Goal: Communication & Community: Answer question/provide support

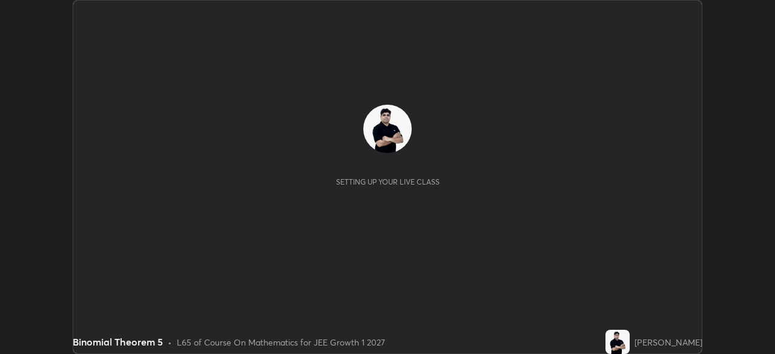
scroll to position [354, 775]
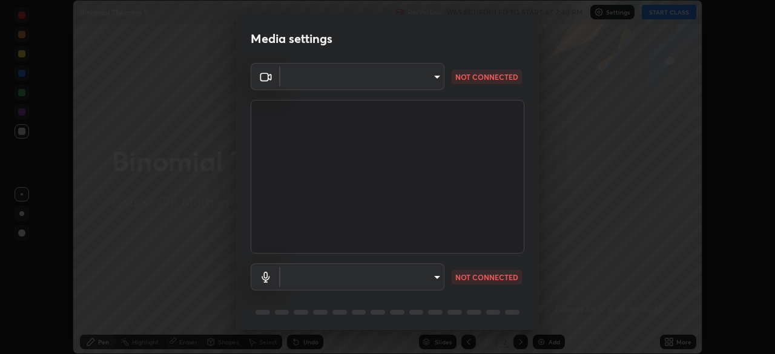
type input "7db3104c3122a209b332b64619111aa91615a24fb0de166504fa5909fce8eb30"
type input "communications"
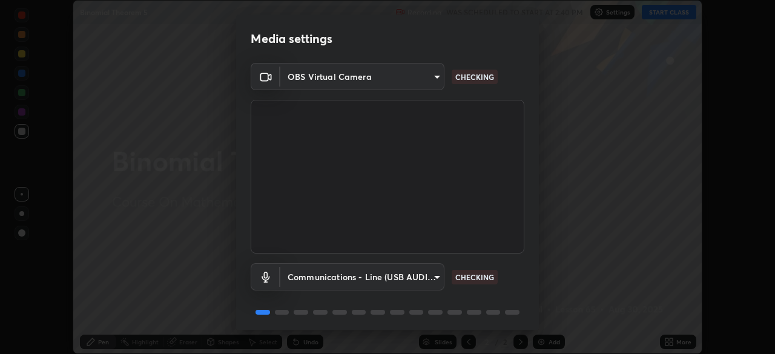
click at [416, 276] on body "Erase all Binomial Theorem 5 Recording WAS SCHEDULED TO START AT 2:40 PM Settin…" at bounding box center [387, 177] width 775 height 354
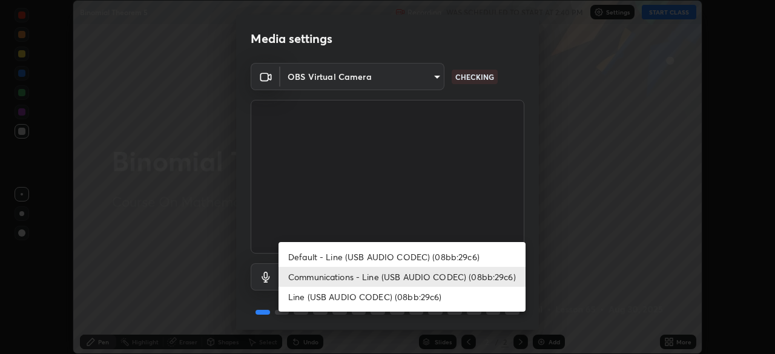
click at [416, 280] on li "Communications - Line (USB AUDIO CODEC) (08bb:29c6)" at bounding box center [402, 277] width 247 height 20
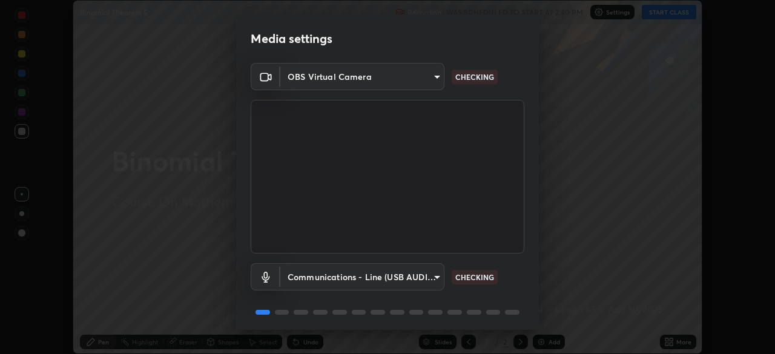
click at [415, 282] on body "Erase all Binomial Theorem 5 Recording WAS SCHEDULED TO START AT 2:40 PM Settin…" at bounding box center [387, 177] width 775 height 354
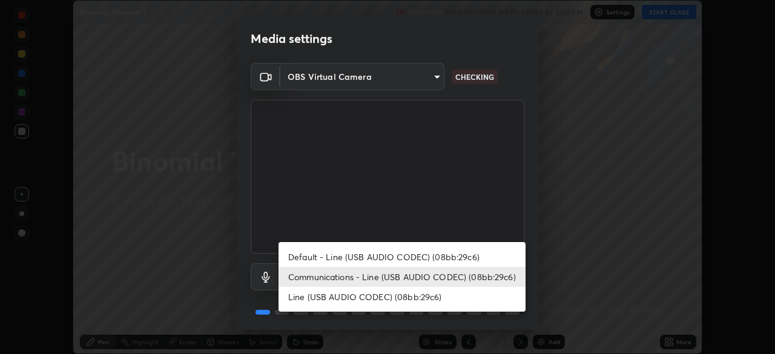
click at [428, 281] on li "Communications - Line (USB AUDIO CODEC) (08bb:29c6)" at bounding box center [402, 277] width 247 height 20
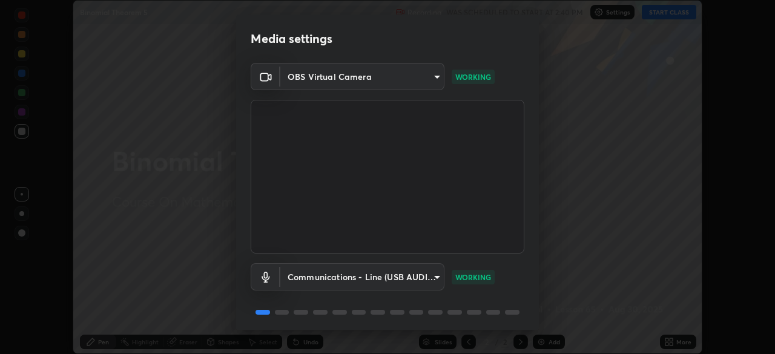
scroll to position [43, 0]
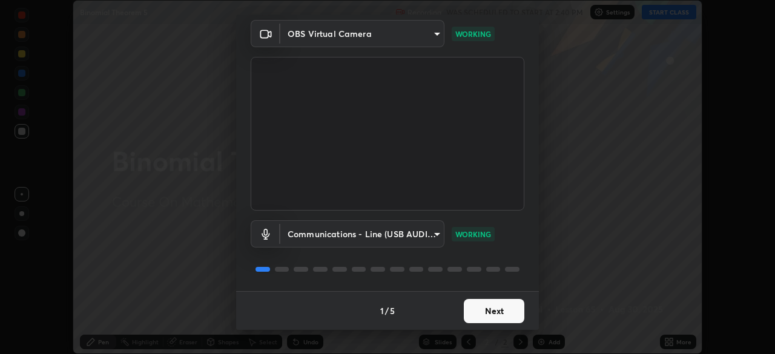
click at [488, 312] on button "Next" at bounding box center [494, 311] width 61 height 24
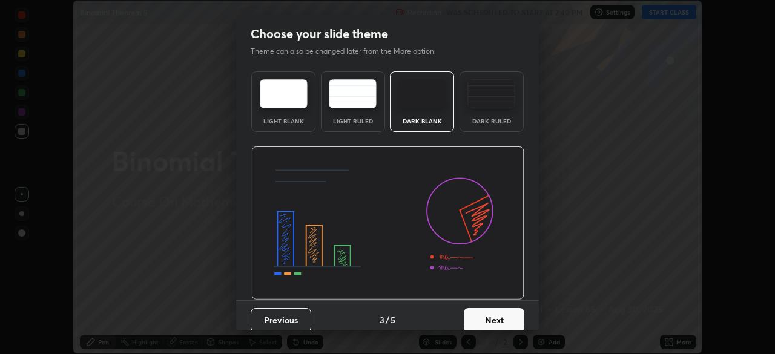
click at [493, 310] on button "Next" at bounding box center [494, 320] width 61 height 24
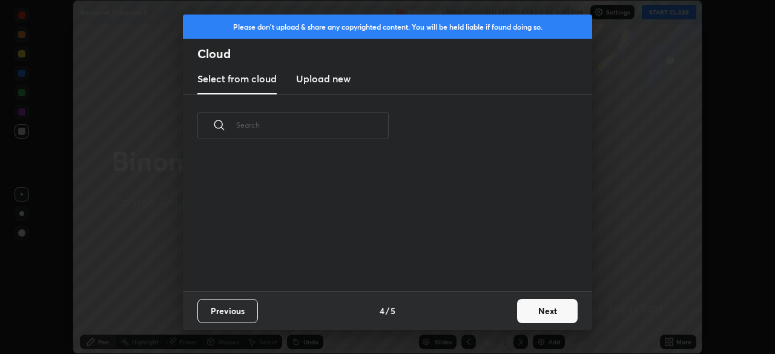
scroll to position [4, 7]
click at [541, 310] on button "Next" at bounding box center [547, 311] width 61 height 24
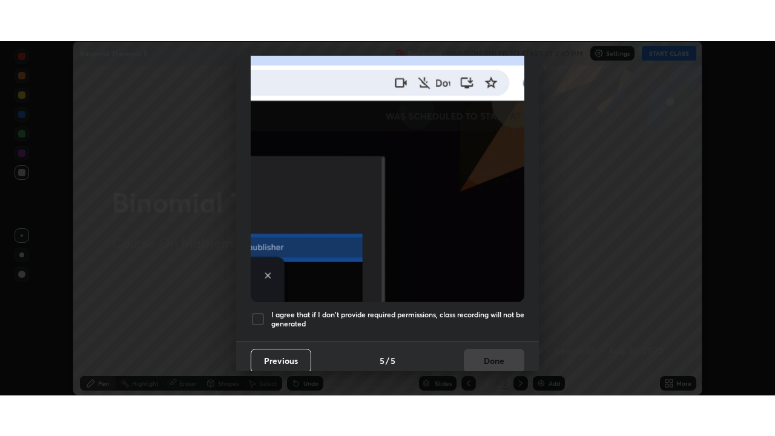
scroll to position [290, 0]
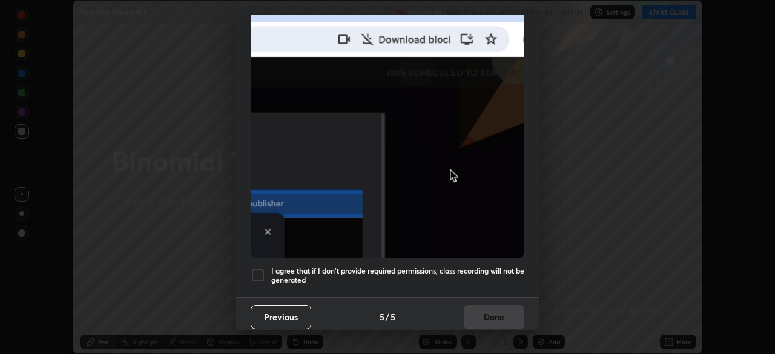
click at [253, 271] on div at bounding box center [258, 275] width 15 height 15
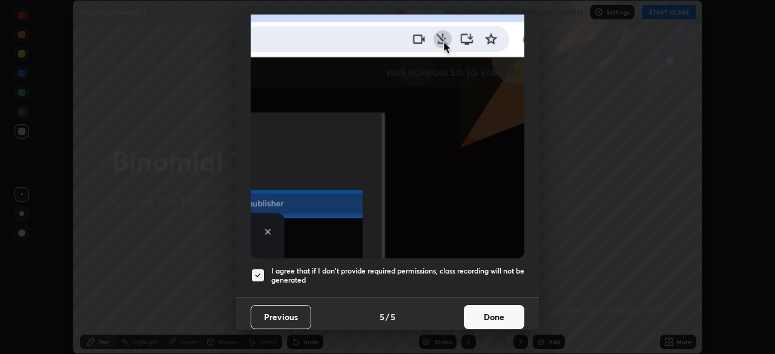
click at [489, 313] on button "Done" at bounding box center [494, 317] width 61 height 24
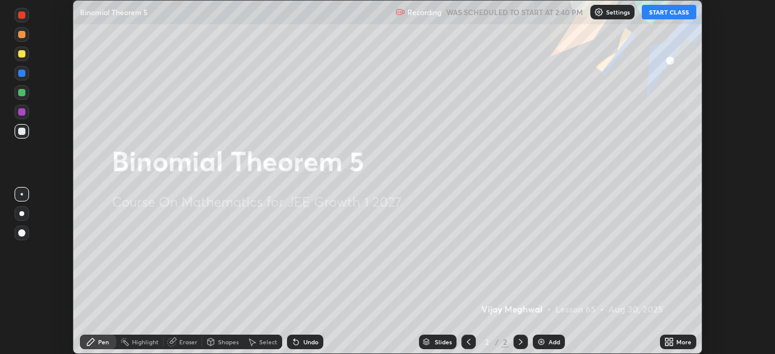
click at [671, 10] on button "START CLASS" at bounding box center [669, 12] width 55 height 15
click at [669, 343] on icon at bounding box center [667, 344] width 3 height 3
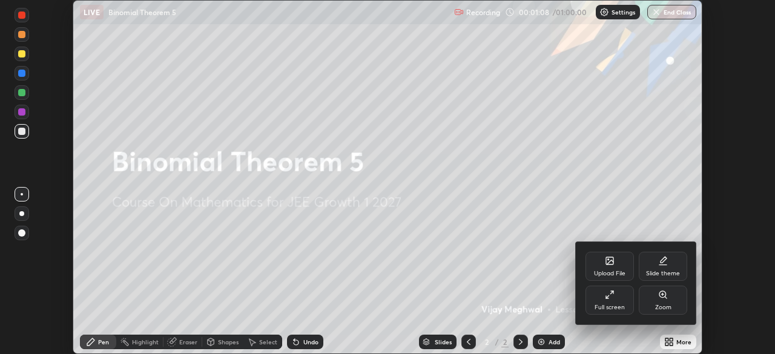
click at [615, 305] on div "Full screen" at bounding box center [610, 308] width 30 height 6
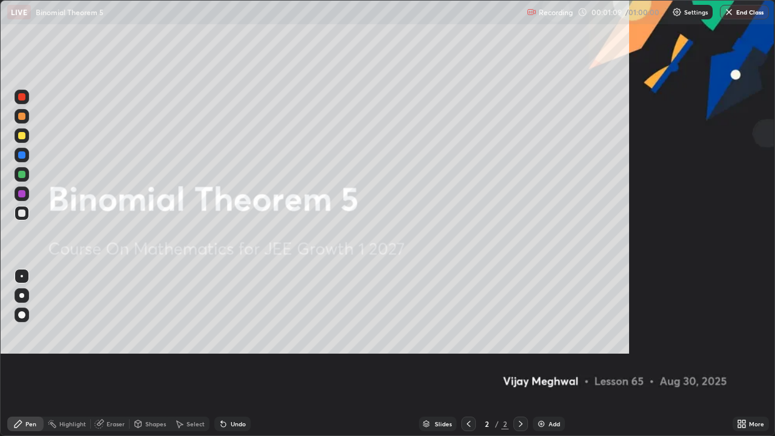
scroll to position [436, 775]
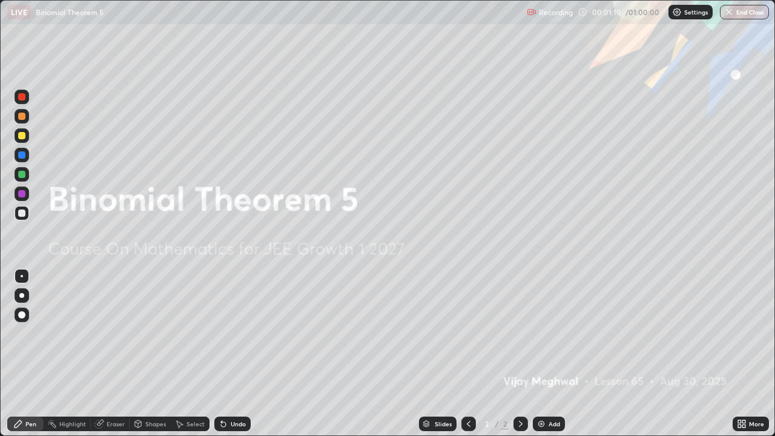
click at [550, 354] on div "Add" at bounding box center [555, 424] width 12 height 6
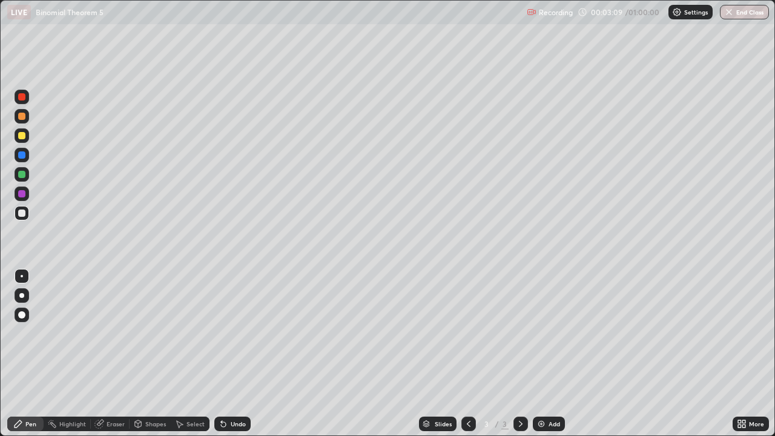
click at [24, 138] on div at bounding box center [21, 135] width 7 height 7
click at [223, 354] on icon at bounding box center [224, 424] width 10 height 10
click at [228, 354] on div "Undo" at bounding box center [232, 424] width 36 height 15
click at [235, 354] on div "Undo" at bounding box center [238, 424] width 15 height 6
click at [237, 354] on div "Undo" at bounding box center [238, 424] width 15 height 6
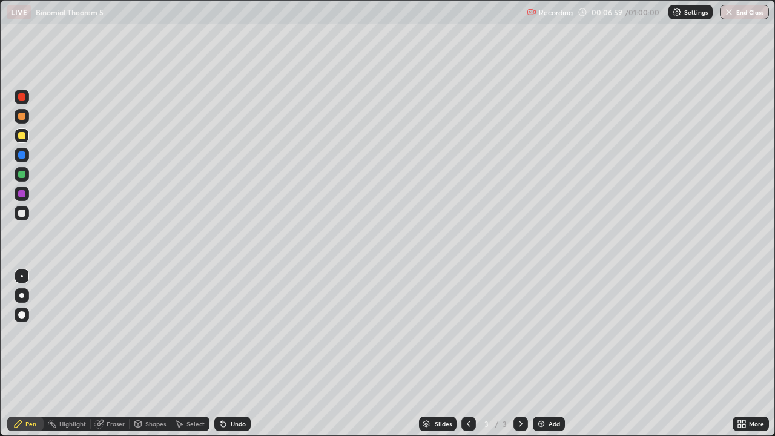
click at [118, 354] on div "Eraser" at bounding box center [116, 424] width 18 height 6
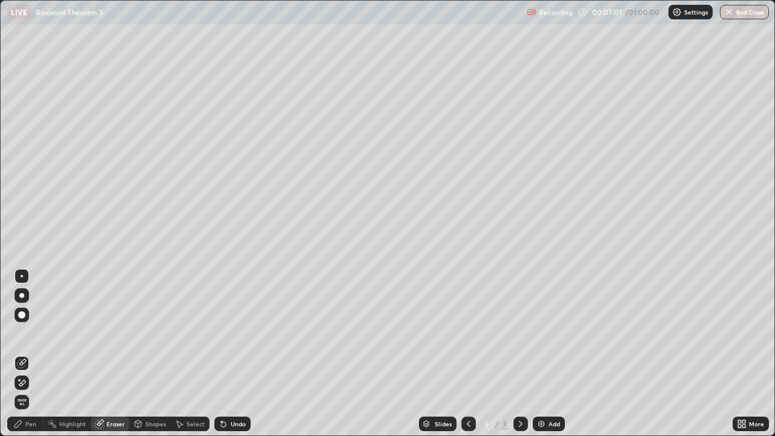
click at [27, 354] on div "Pen" at bounding box center [30, 424] width 11 height 6
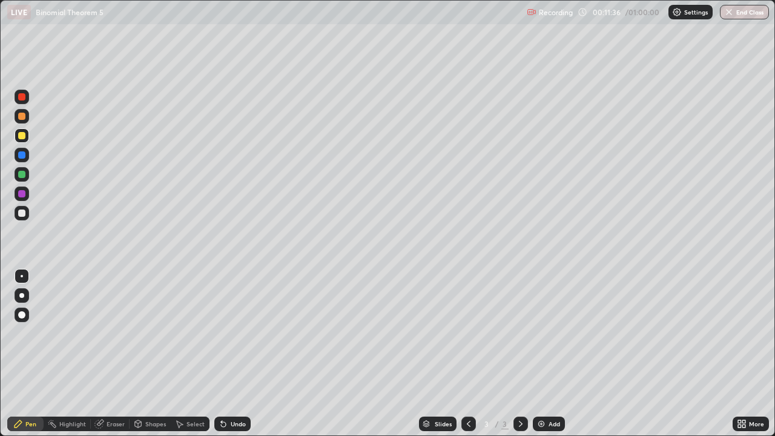
click at [545, 354] on img at bounding box center [542, 424] width 10 height 10
click at [466, 354] on icon at bounding box center [469, 424] width 10 height 10
click at [520, 354] on icon at bounding box center [521, 424] width 10 height 10
click at [19, 118] on div at bounding box center [21, 116] width 7 height 7
click at [467, 354] on icon at bounding box center [469, 424] width 10 height 10
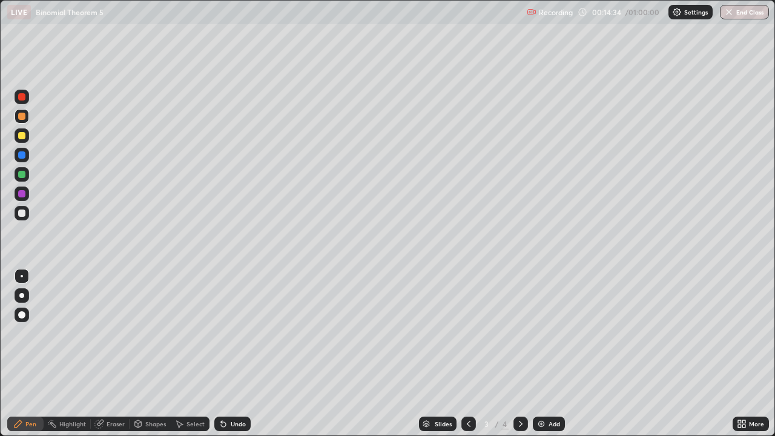
click at [518, 354] on icon at bounding box center [521, 424] width 10 height 10
click at [109, 354] on div "Eraser" at bounding box center [116, 424] width 18 height 6
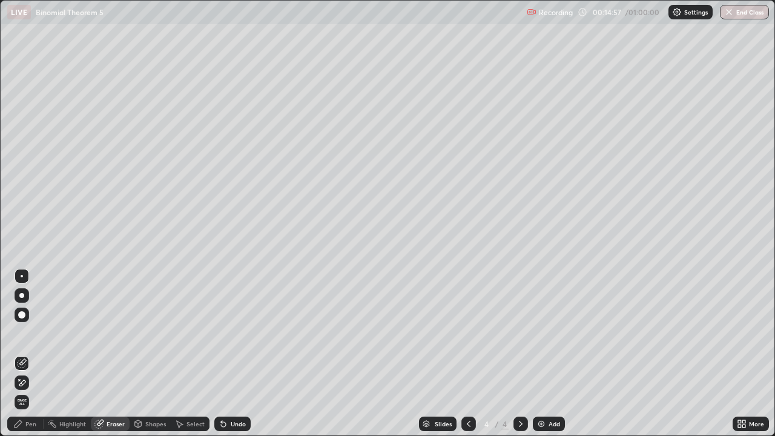
click at [24, 354] on div "Pen" at bounding box center [25, 424] width 36 height 15
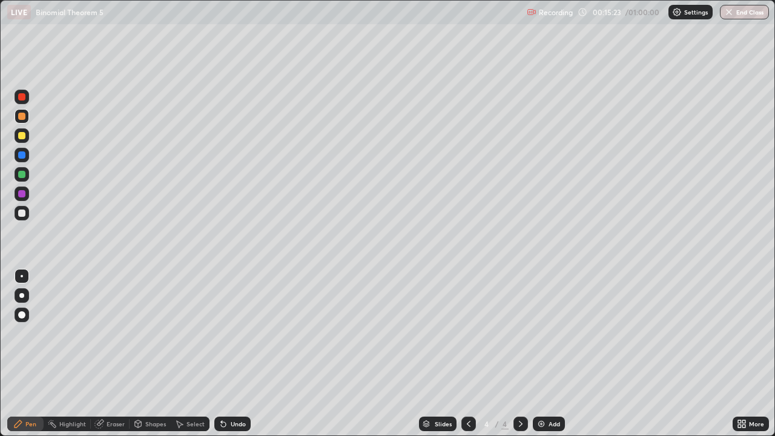
click at [464, 354] on icon at bounding box center [469, 424] width 10 height 10
click at [518, 354] on icon at bounding box center [521, 424] width 10 height 10
click at [545, 354] on img at bounding box center [542, 424] width 10 height 10
click at [187, 354] on div "Select" at bounding box center [196, 424] width 18 height 6
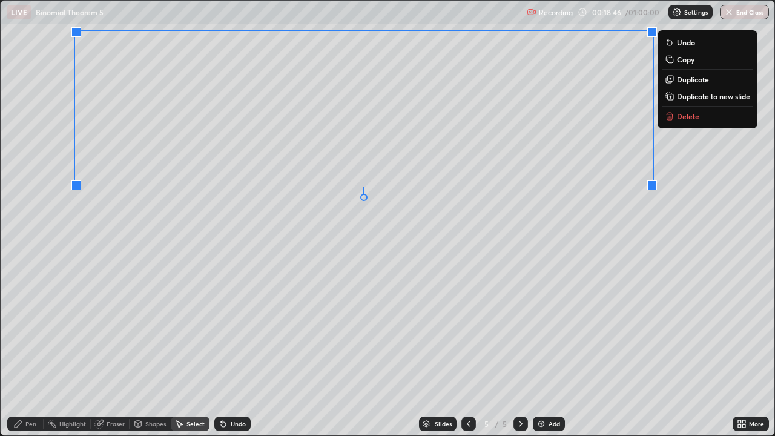
click at [680, 121] on button "Delete" at bounding box center [708, 116] width 90 height 15
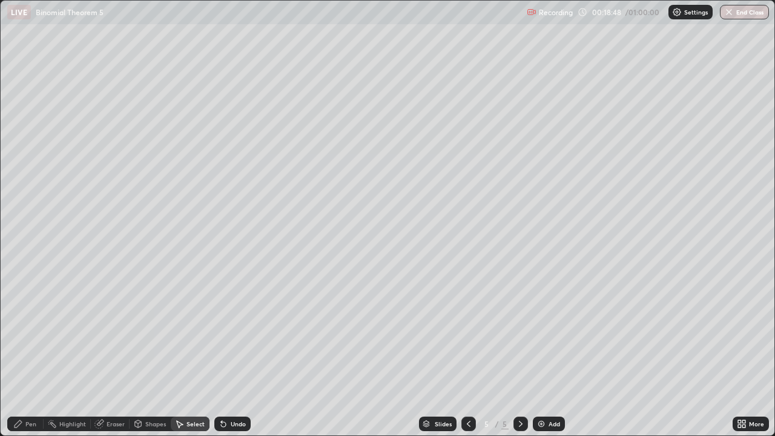
click at [39, 354] on div "Pen" at bounding box center [25, 424] width 36 height 15
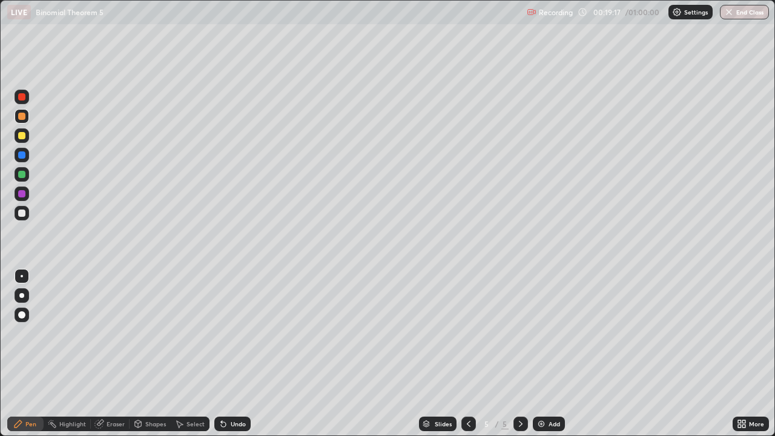
click at [18, 134] on div at bounding box center [21, 135] width 7 height 7
click at [21, 117] on div at bounding box center [21, 116] width 7 height 7
click at [20, 138] on div at bounding box center [21, 135] width 7 height 7
click at [549, 354] on div "Add" at bounding box center [555, 424] width 12 height 6
click at [462, 354] on div at bounding box center [469, 424] width 15 height 15
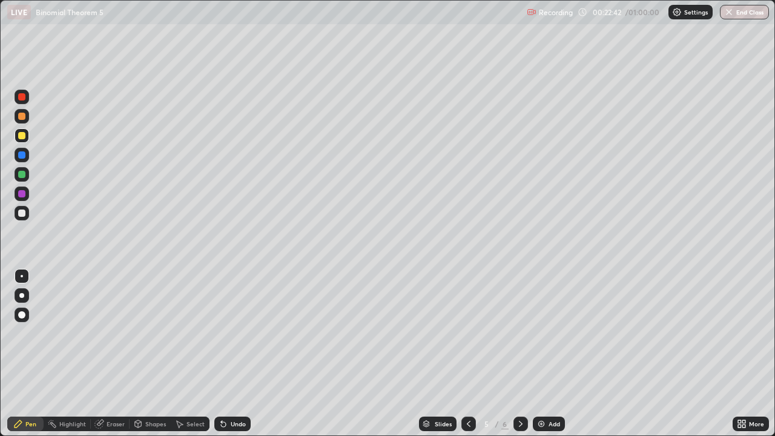
click at [520, 354] on icon at bounding box center [521, 424] width 10 height 10
click at [462, 354] on div at bounding box center [469, 424] width 15 height 15
click at [520, 354] on icon at bounding box center [521, 424] width 10 height 10
click at [468, 354] on icon at bounding box center [469, 424] width 10 height 10
click at [524, 354] on icon at bounding box center [521, 424] width 10 height 10
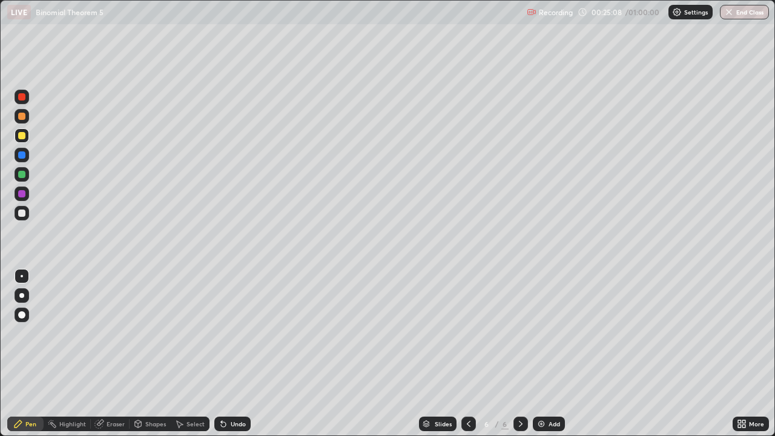
click at [21, 214] on div at bounding box center [21, 213] width 7 height 7
click at [21, 139] on div at bounding box center [21, 135] width 7 height 7
click at [115, 354] on div "Eraser" at bounding box center [116, 424] width 18 height 6
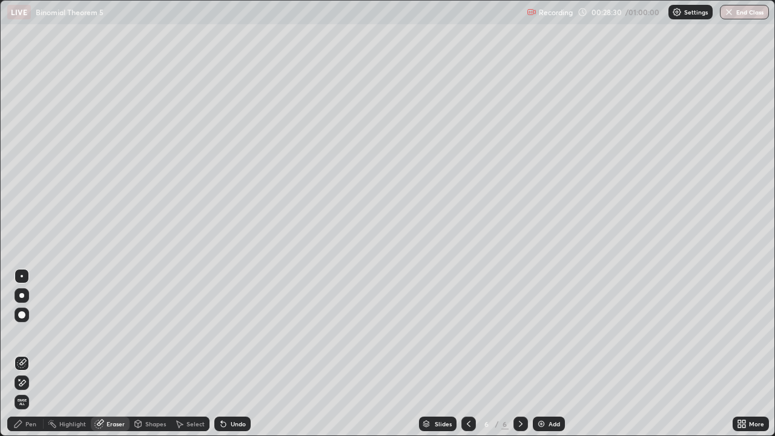
click at [32, 354] on div "Pen" at bounding box center [30, 424] width 11 height 6
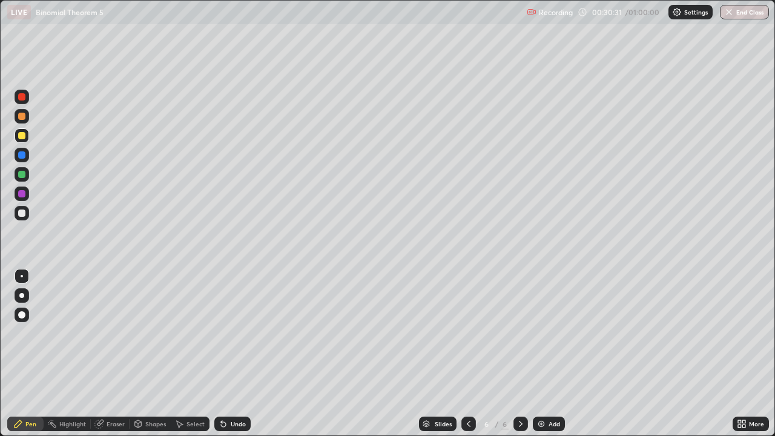
click at [545, 354] on div "Add" at bounding box center [549, 424] width 32 height 15
click at [468, 354] on icon at bounding box center [469, 424] width 10 height 10
click at [520, 354] on icon at bounding box center [521, 424] width 10 height 10
click at [468, 354] on icon at bounding box center [469, 424] width 10 height 10
click at [520, 354] on icon at bounding box center [521, 424] width 10 height 10
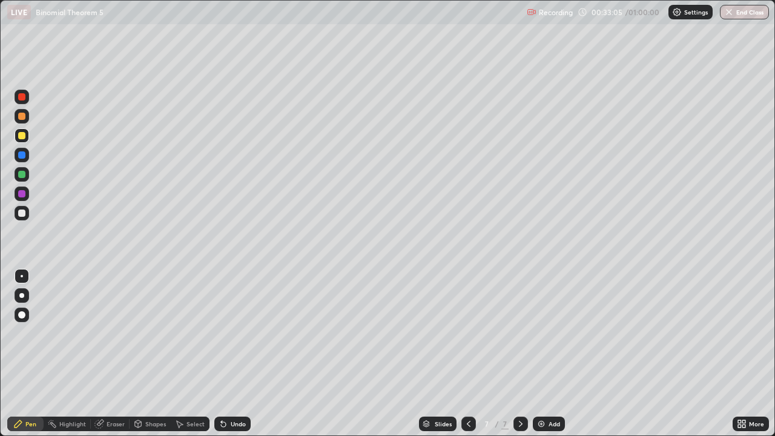
click at [467, 354] on icon at bounding box center [469, 424] width 10 height 10
click at [520, 354] on icon at bounding box center [521, 424] width 10 height 10
click at [466, 354] on icon at bounding box center [469, 424] width 10 height 10
click at [520, 354] on icon at bounding box center [521, 424] width 10 height 10
click at [467, 354] on icon at bounding box center [469, 424] width 10 height 10
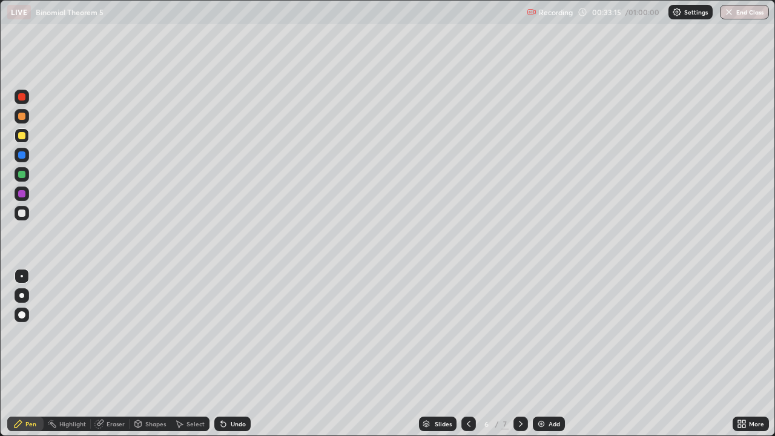
click at [514, 354] on div at bounding box center [521, 424] width 15 height 15
click at [21, 117] on div at bounding box center [21, 116] width 7 height 7
click at [543, 354] on img at bounding box center [542, 424] width 10 height 10
click at [20, 137] on div at bounding box center [21, 135] width 7 height 7
click at [113, 354] on div "Eraser" at bounding box center [116, 424] width 18 height 6
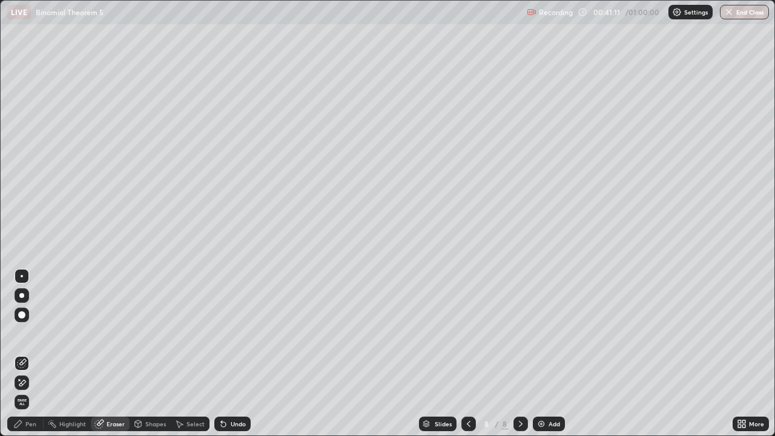
click at [37, 354] on div "Pen" at bounding box center [25, 424] width 36 height 15
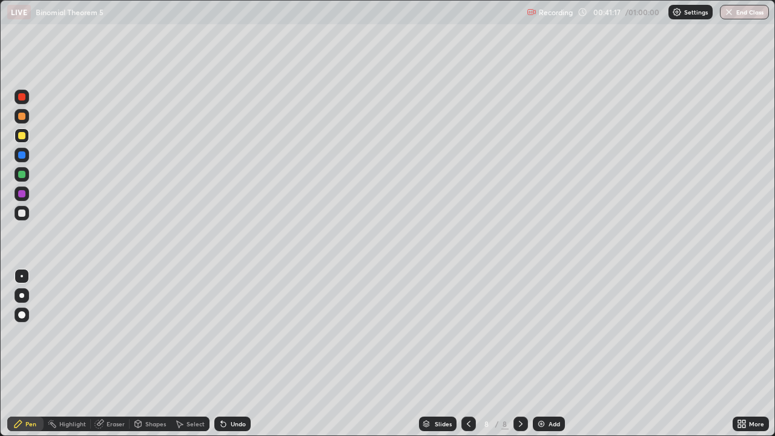
click at [239, 354] on div "Undo" at bounding box center [238, 424] width 15 height 6
click at [238, 354] on div "Undo" at bounding box center [238, 424] width 15 height 6
click at [540, 354] on img at bounding box center [542, 424] width 10 height 10
click at [462, 354] on div at bounding box center [469, 424] width 15 height 15
click at [520, 354] on icon at bounding box center [521, 424] width 10 height 10
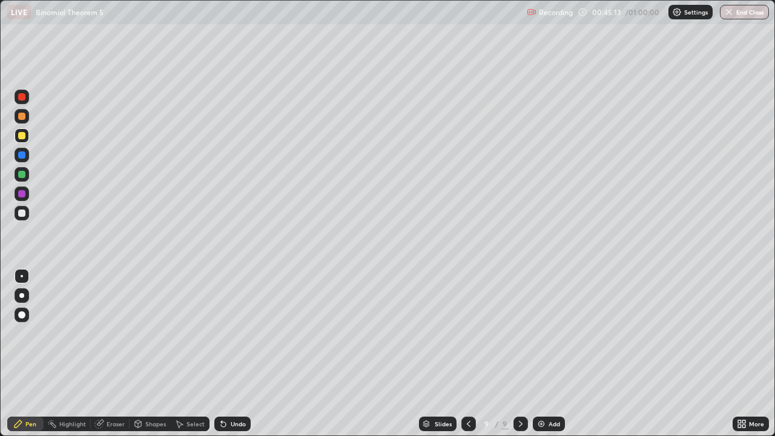
click at [466, 354] on icon at bounding box center [469, 424] width 10 height 10
click at [519, 354] on icon at bounding box center [521, 424] width 10 height 10
click at [468, 354] on icon at bounding box center [469, 424] width 10 height 10
click at [518, 354] on icon at bounding box center [521, 424] width 10 height 10
click at [22, 122] on div at bounding box center [22, 116] width 15 height 15
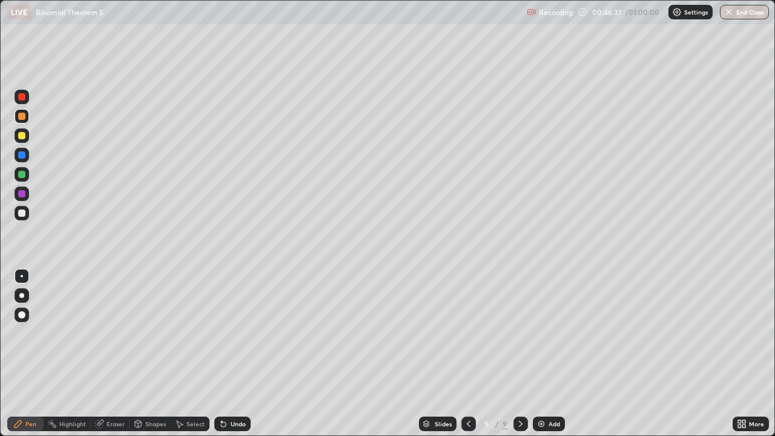
click at [23, 134] on div at bounding box center [21, 135] width 7 height 7
click at [17, 121] on div at bounding box center [22, 116] width 15 height 15
click at [545, 354] on div "Add" at bounding box center [549, 424] width 32 height 15
click at [232, 354] on div "Undo" at bounding box center [238, 424] width 15 height 6
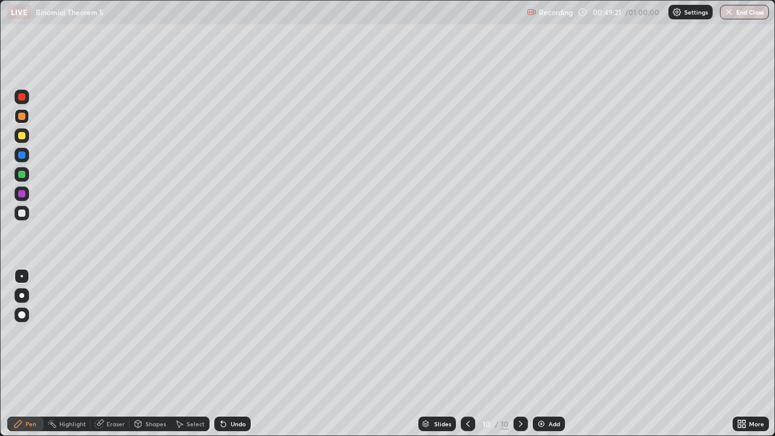
click at [233, 354] on div "Undo" at bounding box center [238, 424] width 15 height 6
click at [234, 354] on div "Undo" at bounding box center [232, 424] width 36 height 15
click at [229, 354] on div "Undo" at bounding box center [232, 424] width 36 height 15
click at [24, 137] on div at bounding box center [21, 135] width 7 height 7
click at [110, 354] on div "Eraser" at bounding box center [116, 424] width 18 height 6
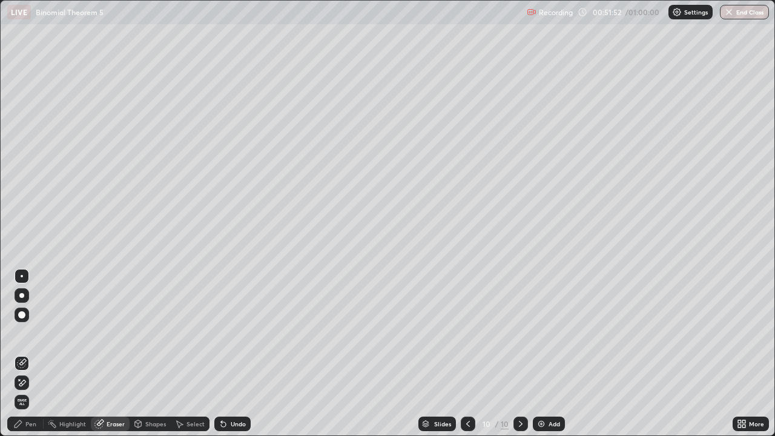
click at [39, 354] on div "Pen" at bounding box center [25, 424] width 36 height 15
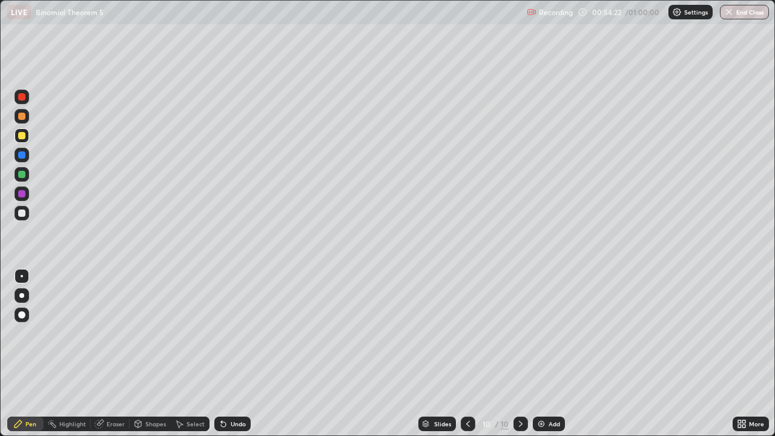
click at [742, 15] on button "End Class" at bounding box center [744, 12] width 49 height 15
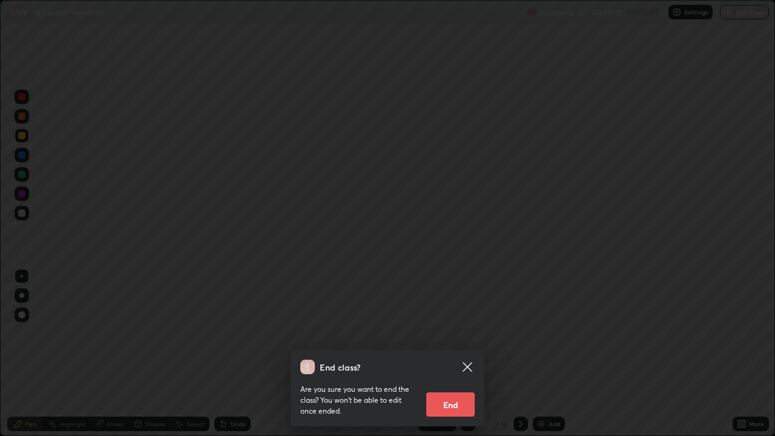
click at [451, 354] on button "End" at bounding box center [450, 404] width 48 height 24
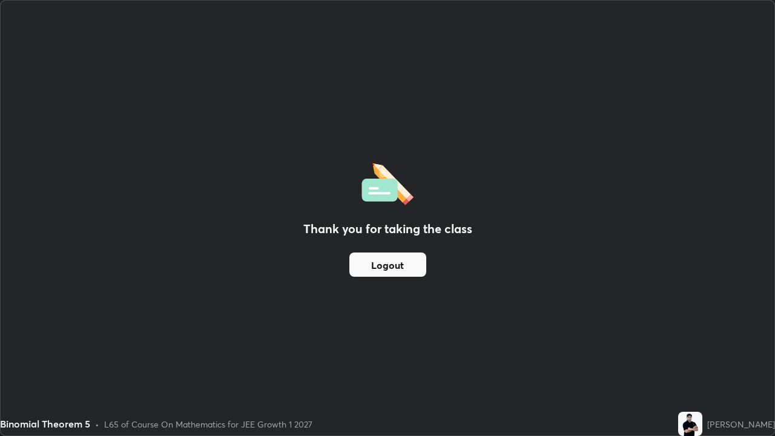
click at [396, 267] on button "Logout" at bounding box center [387, 265] width 77 height 24
